Goal: Task Accomplishment & Management: Manage account settings

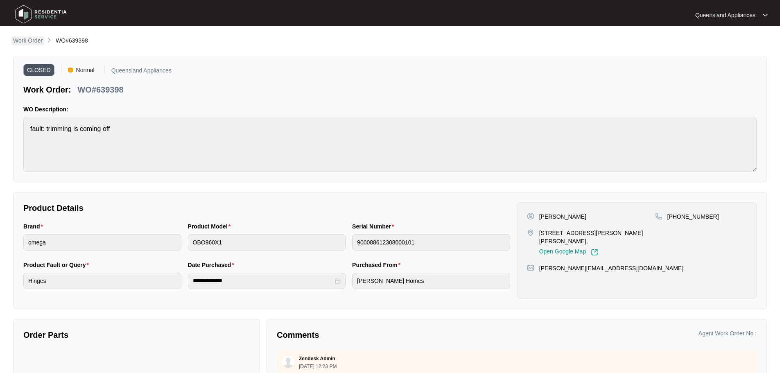
scroll to position [208, 0]
click at [32, 41] on p "Work Order" at bounding box center [27, 40] width 29 height 8
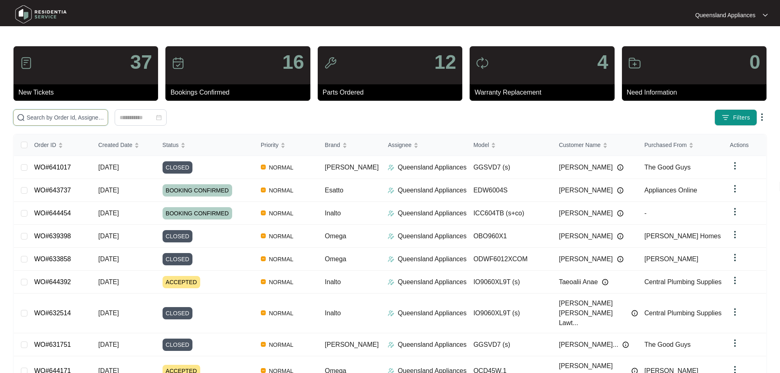
click at [97, 118] on input "text" at bounding box center [66, 117] width 78 height 9
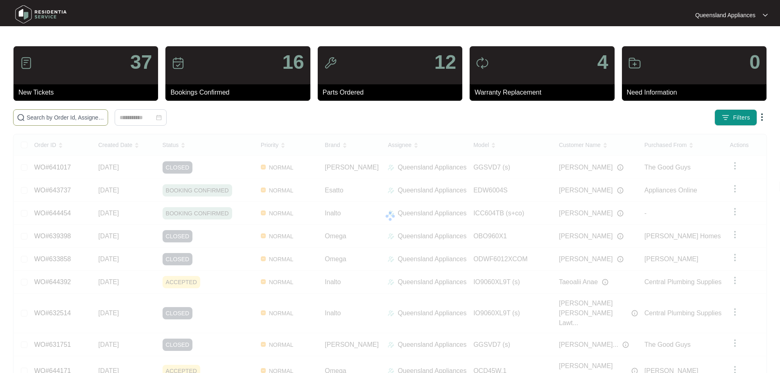
paste input "642311"
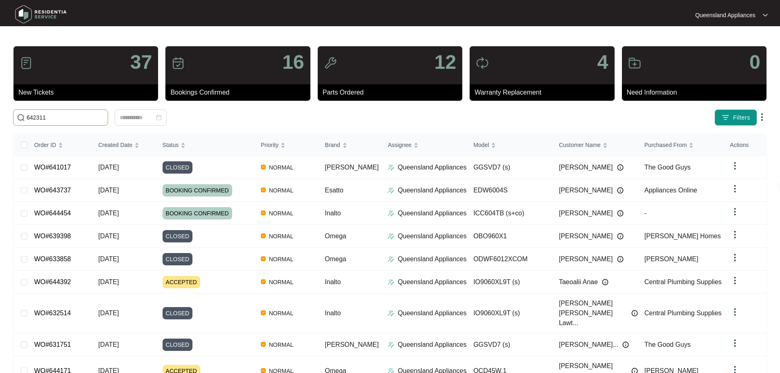
click at [85, 117] on input "642311" at bounding box center [66, 117] width 78 height 9
click at [118, 127] on div "37 New Tickets 16 Bookings Confirmed 12 Parts Ordered 4 Warranty Replacement 0 …" at bounding box center [390, 241] width 754 height 390
click at [108, 124] on span "642311" at bounding box center [60, 117] width 95 height 16
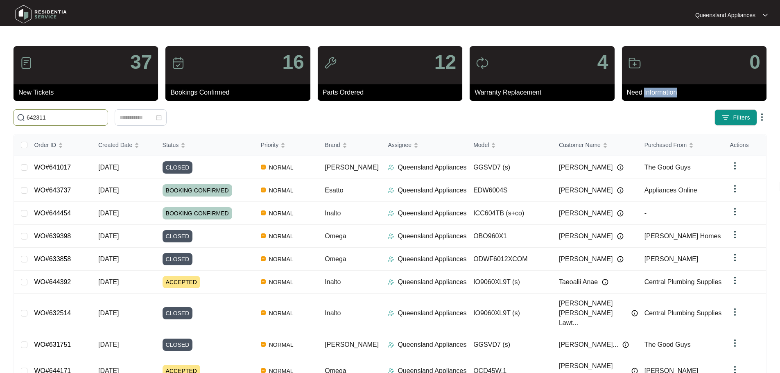
click at [108, 124] on span "642311" at bounding box center [60, 117] width 95 height 16
click at [104, 121] on input "642311" at bounding box center [66, 117] width 78 height 9
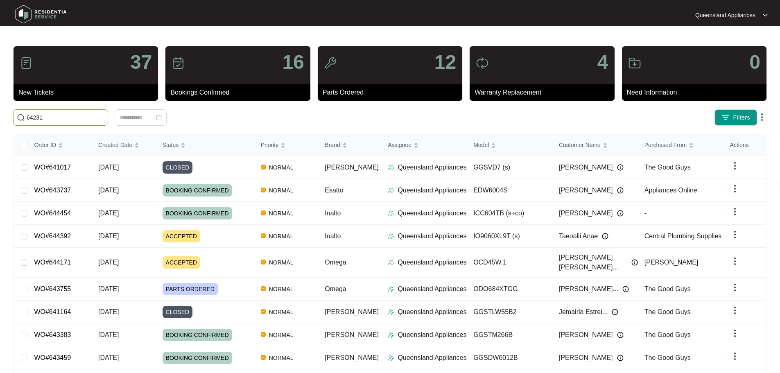
type input "642311"
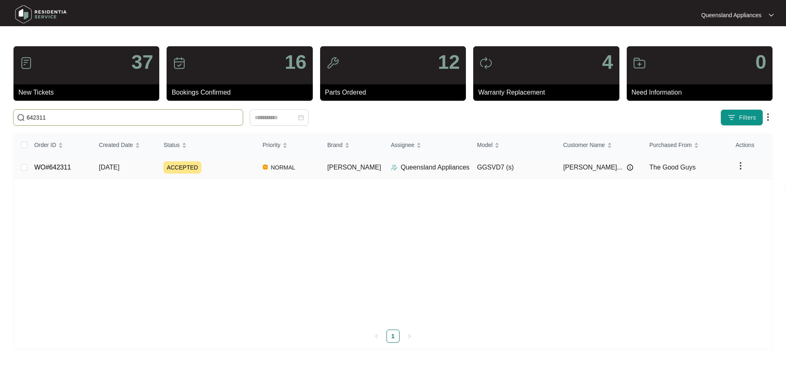
click at [124, 173] on td "[DATE]" at bounding box center [125, 167] width 65 height 23
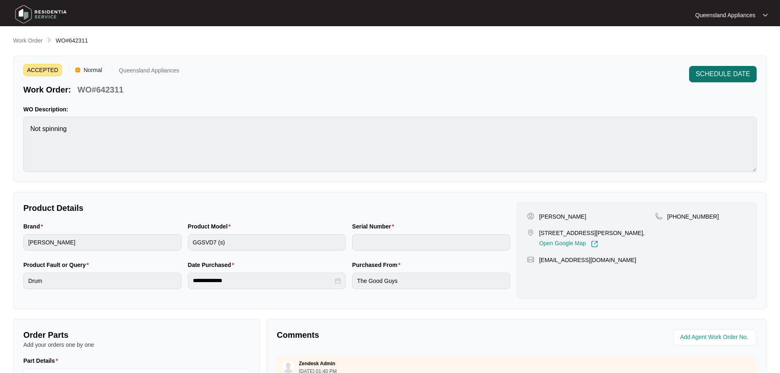
click at [742, 71] on span "SCHEDULE DATE" at bounding box center [723, 74] width 54 height 10
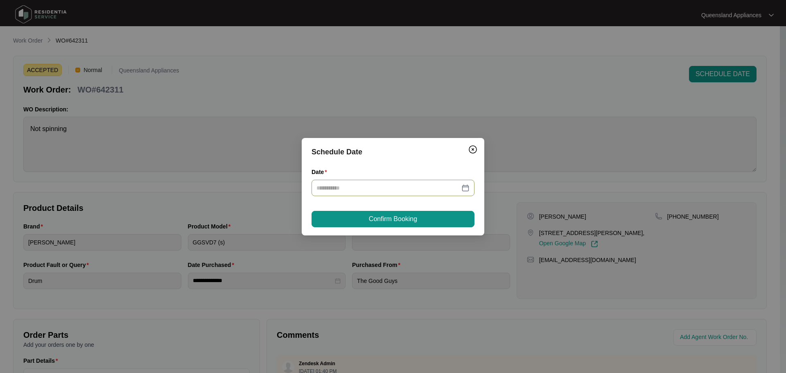
click at [466, 187] on div at bounding box center [393, 187] width 153 height 9
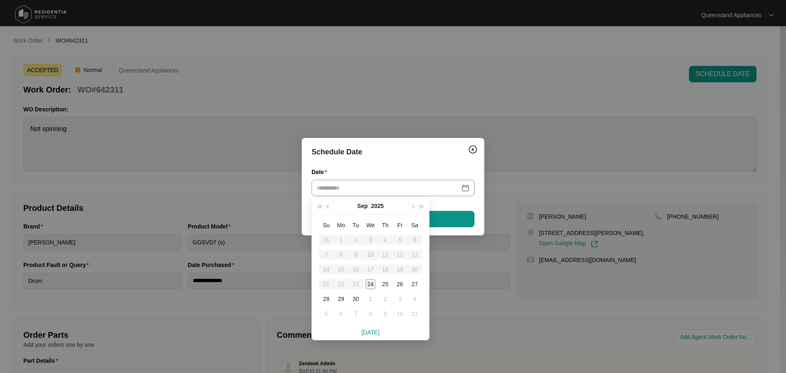
type input "**********"
click at [371, 286] on div "24" at bounding box center [371, 284] width 10 height 10
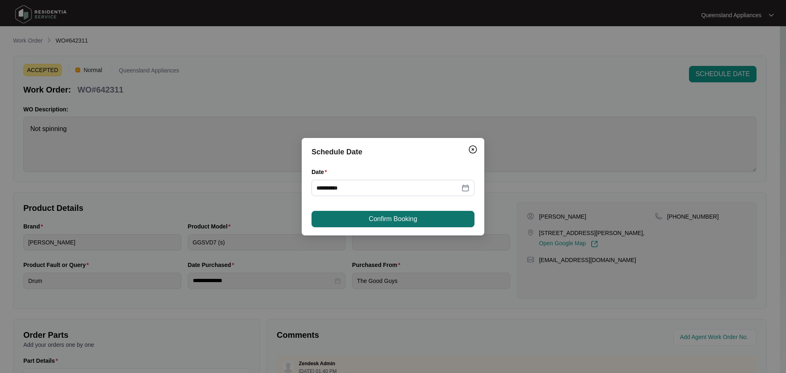
click at [414, 219] on span "Confirm Booking" at bounding box center [393, 219] width 48 height 10
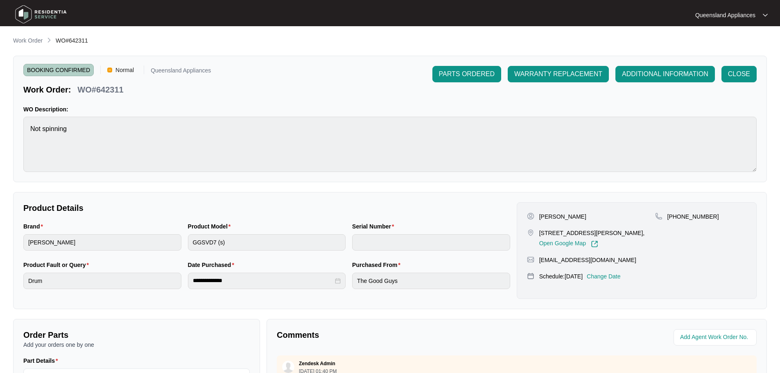
scroll to position [170, 0]
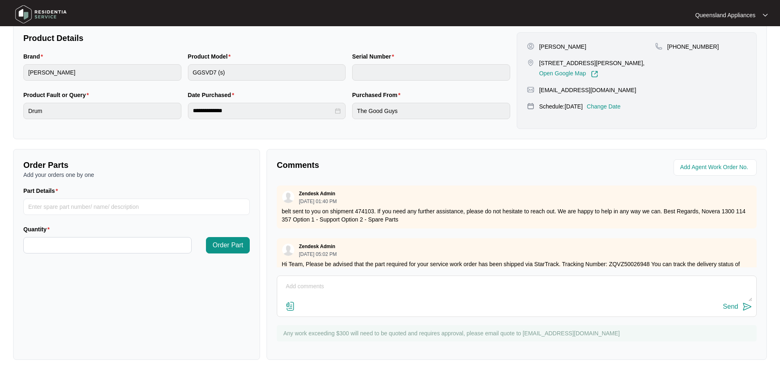
click at [409, 301] on div "Send" at bounding box center [516, 306] width 471 height 11
click at [414, 289] on textarea at bounding box center [516, 290] width 471 height 21
paste textarea "Called to Dryer not spinning. Tech attended and confirmed fault was caused by b…"
type textarea "Called to Dryer not spinning. Tech attended and confirmed fault was caused by b…"
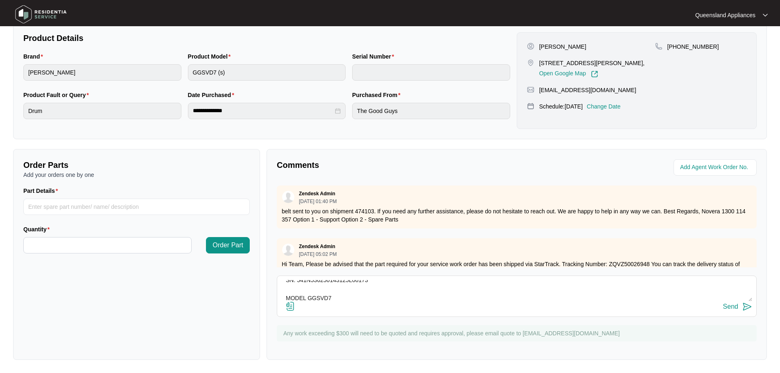
click at [748, 309] on img at bounding box center [747, 307] width 10 height 10
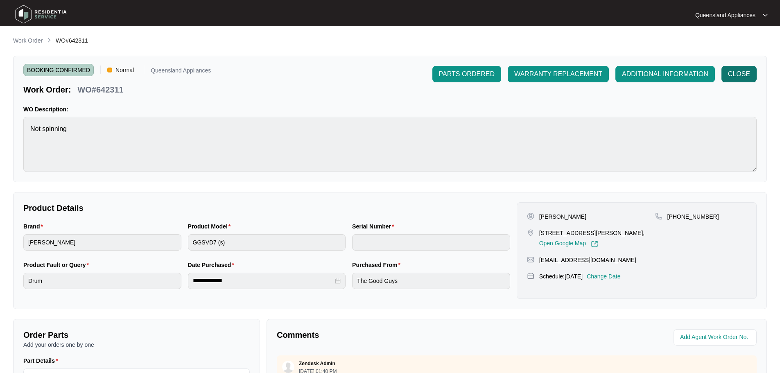
click at [748, 79] on button "CLOSE" at bounding box center [738, 74] width 35 height 16
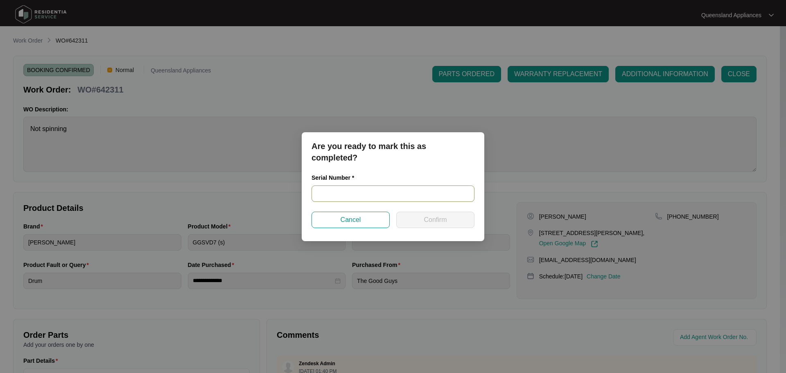
click at [366, 190] on input "text" at bounding box center [393, 193] width 163 height 16
paste input "541N536250143125L00173"
type input "541N536250143125L00173"
click at [429, 223] on span "Confirm" at bounding box center [435, 220] width 23 height 10
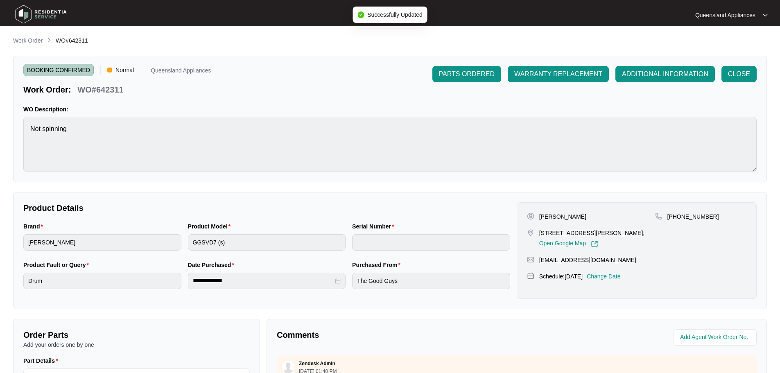
type input "541N536250143125L00173"
